Goal: Information Seeking & Learning: Understand process/instructions

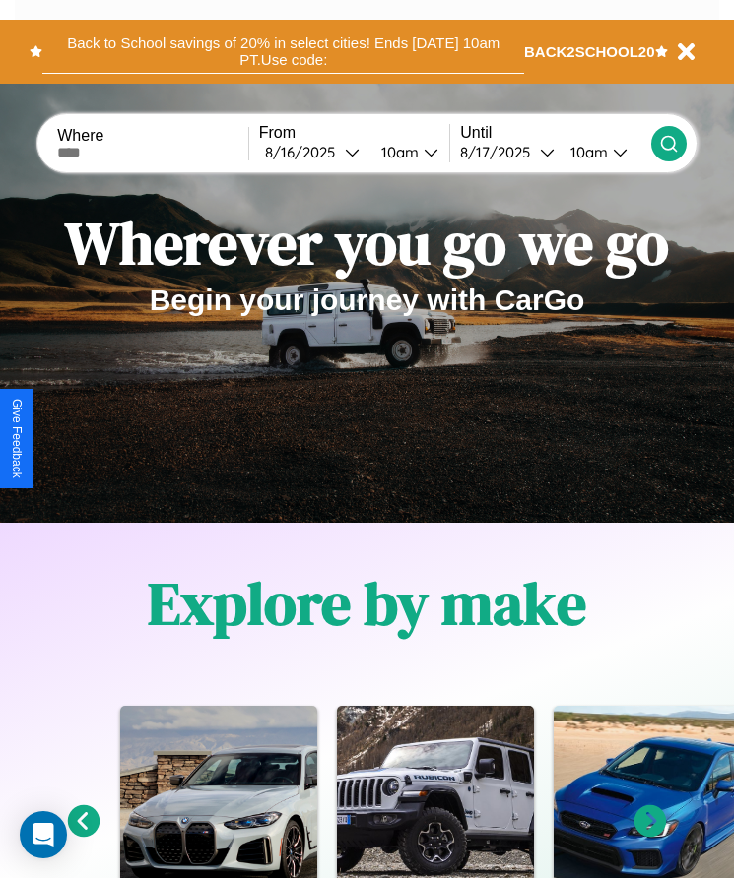
click at [283, 51] on button "Back to School savings of 20% in select cities! Ends [DATE] 10am PT. Use code:" at bounding box center [283, 52] width 482 height 44
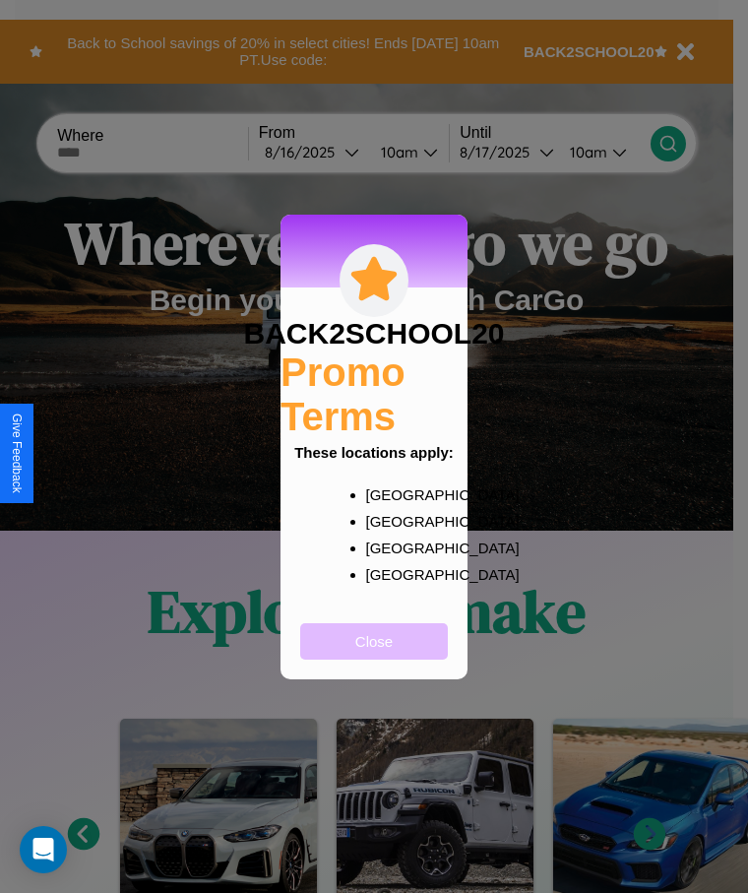
click at [374, 654] on button "Close" at bounding box center [374, 641] width 148 height 36
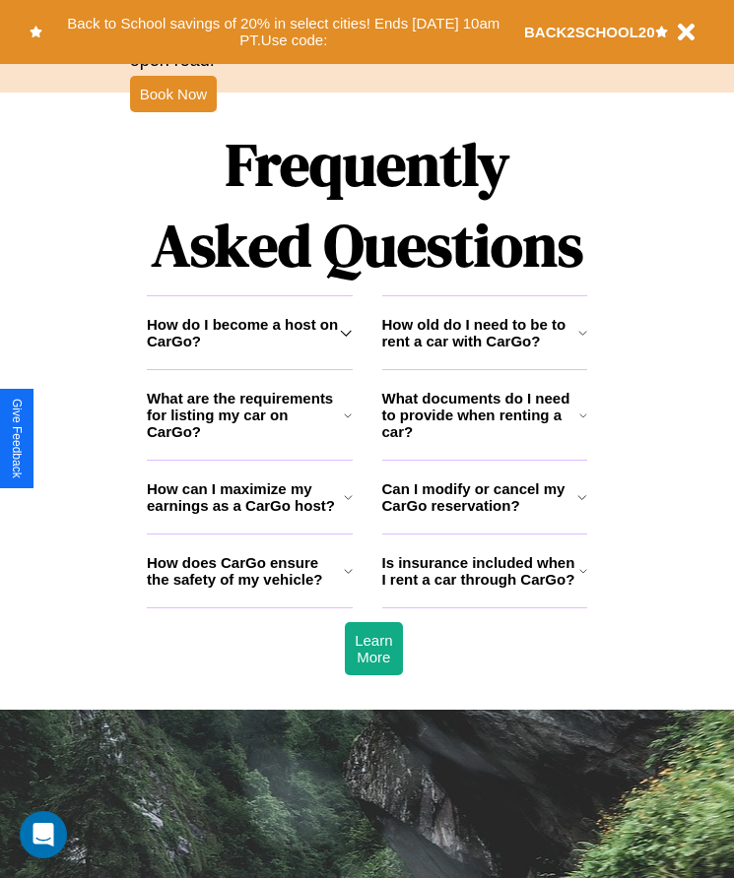
scroll to position [2568, 0]
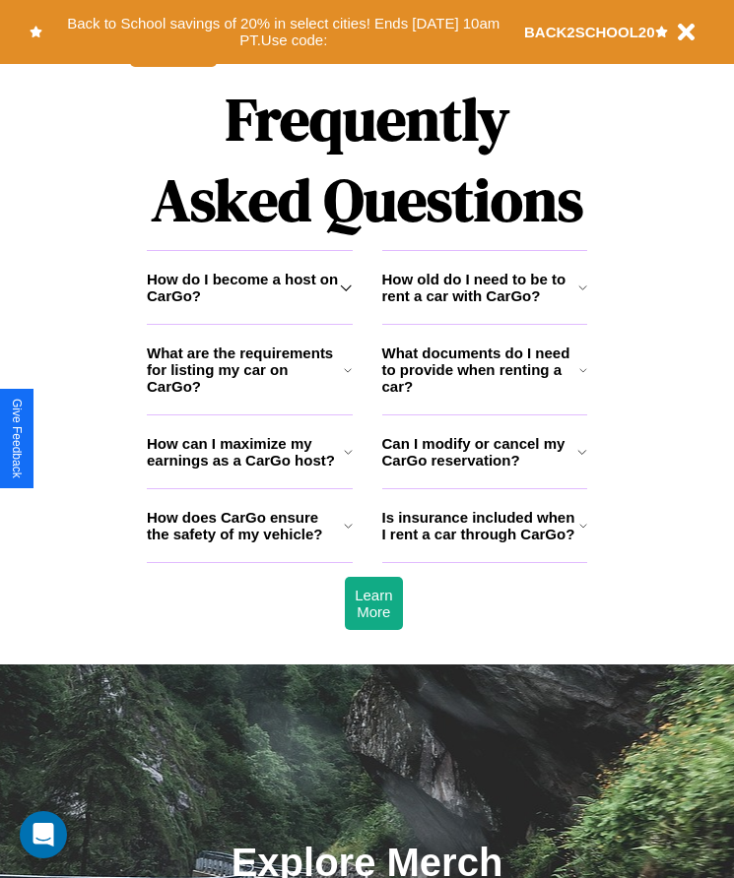
click at [346, 295] on icon at bounding box center [346, 288] width 12 height 16
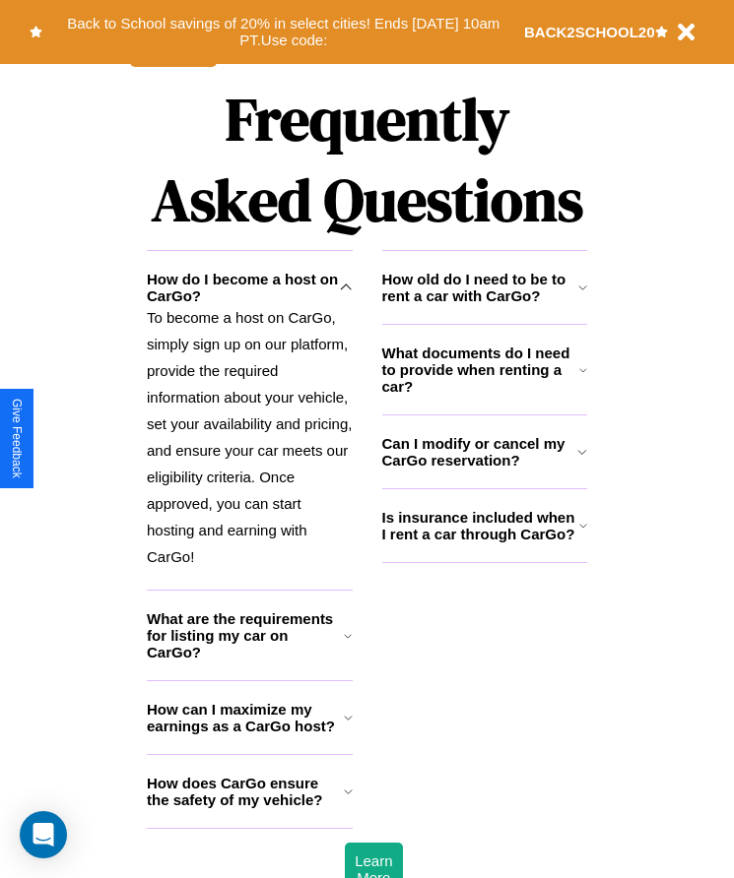
click at [484, 395] on h3 "What documents do I need to provide when renting a car?" at bounding box center [481, 370] width 198 height 50
click at [583, 378] on icon at bounding box center [583, 370] width 8 height 16
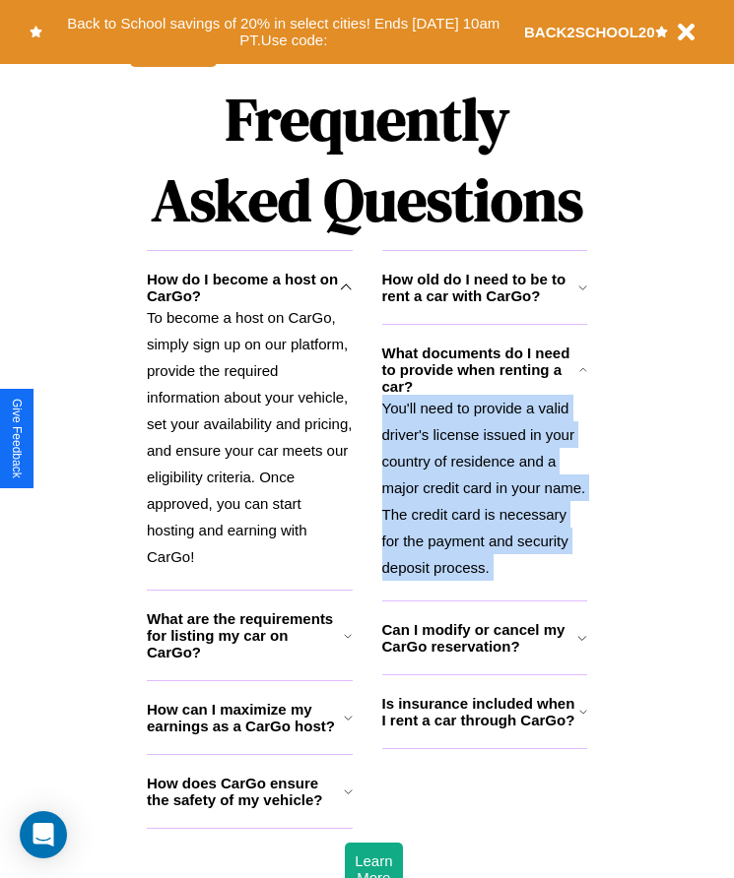
click at [484, 494] on p "You'll need to provide a valid driver's license issued in your country of resid…" at bounding box center [485, 488] width 206 height 186
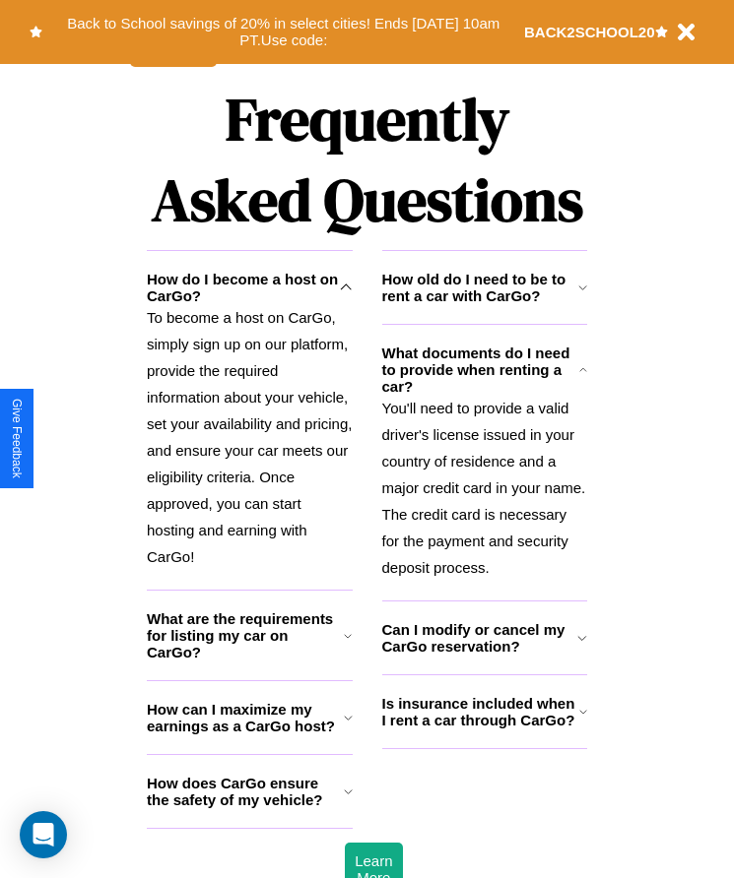
click at [582, 720] on icon at bounding box center [583, 712] width 8 height 16
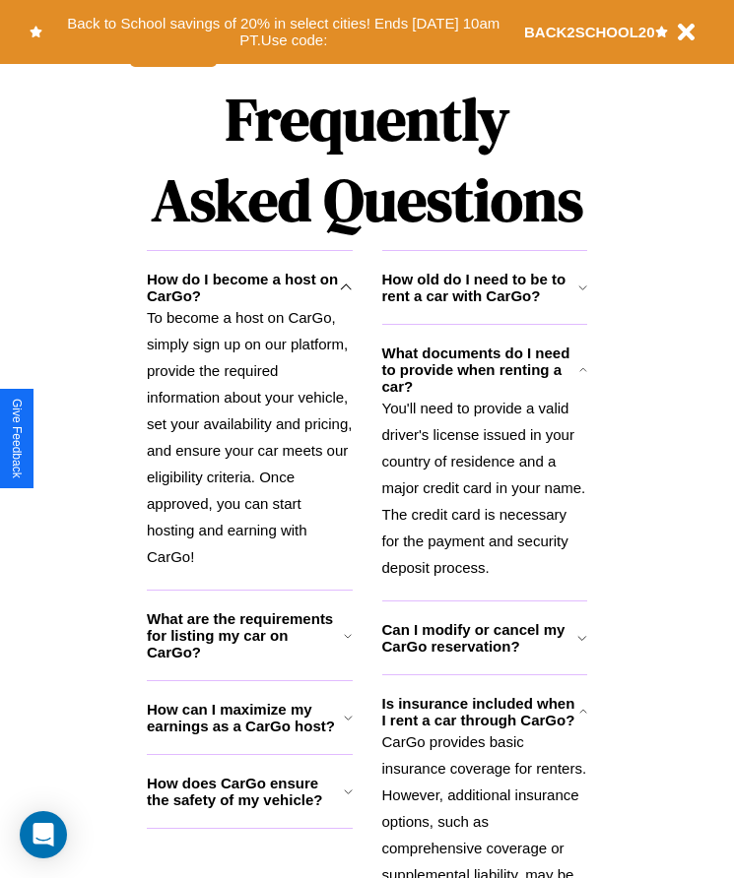
click at [249, 808] on h3 "How does CarGo ensure the safety of my vehicle?" at bounding box center [245, 791] width 197 height 33
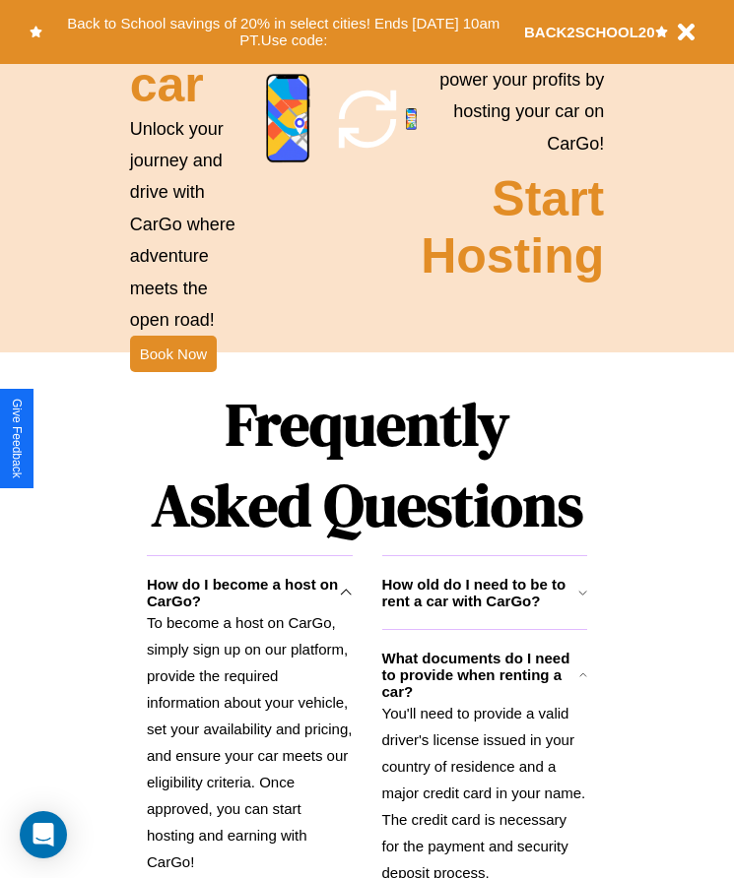
scroll to position [2211, 0]
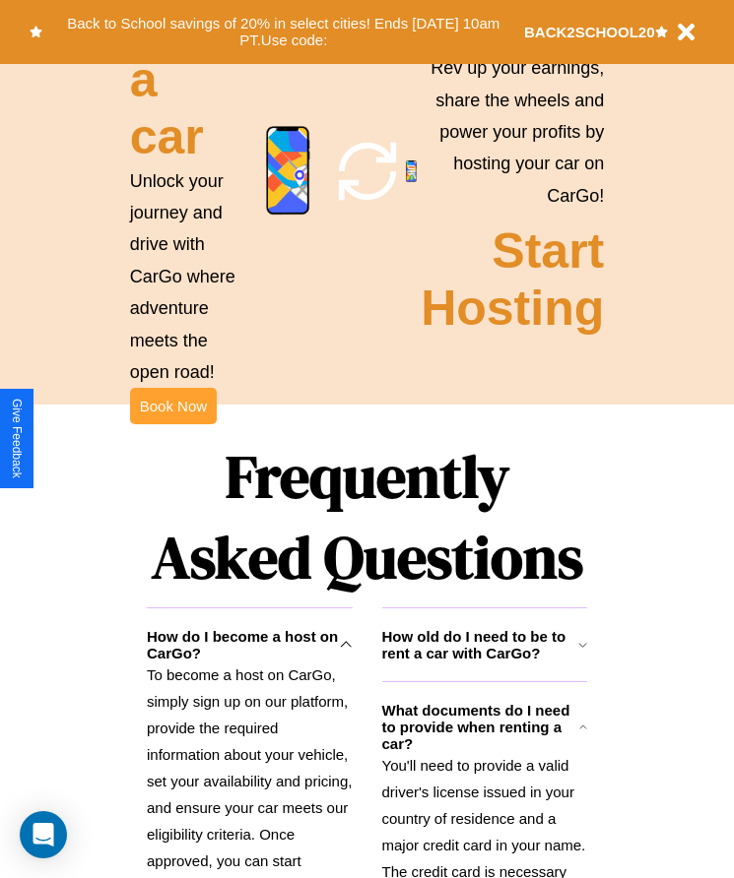
click at [172, 424] on button "Book Now" at bounding box center [173, 406] width 87 height 36
